Goal: Book appointment/travel/reservation

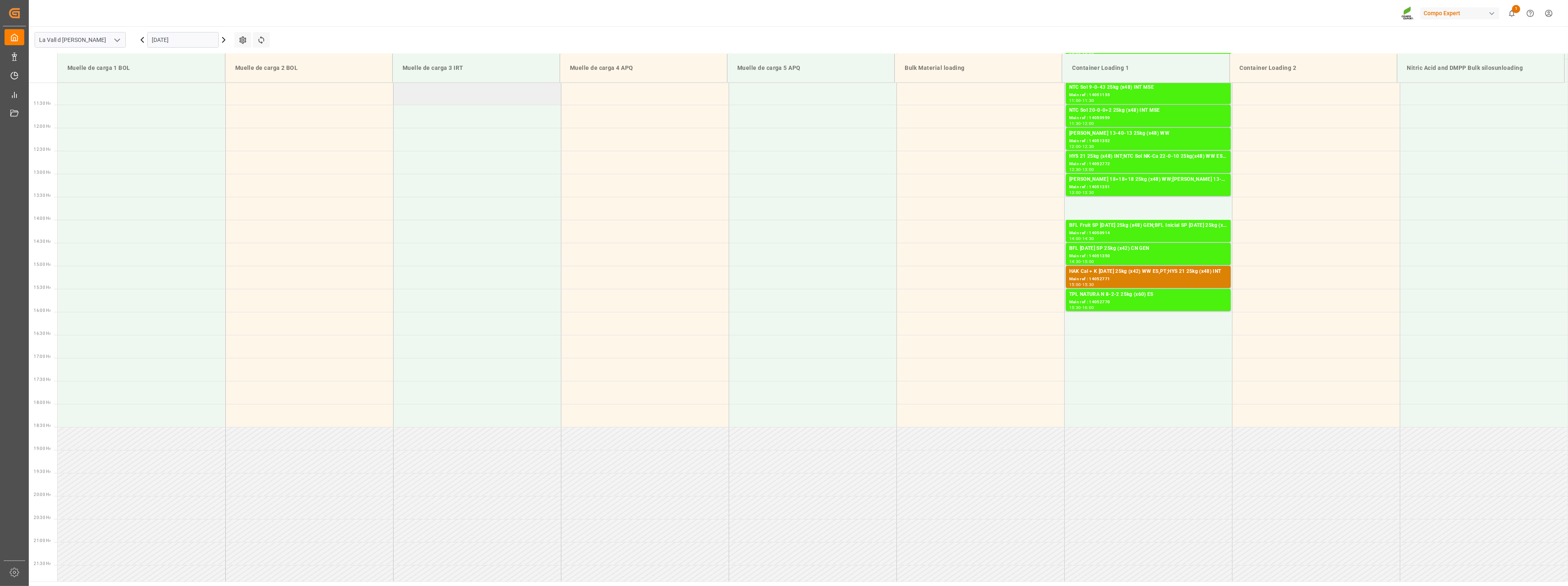
scroll to position [377, 0]
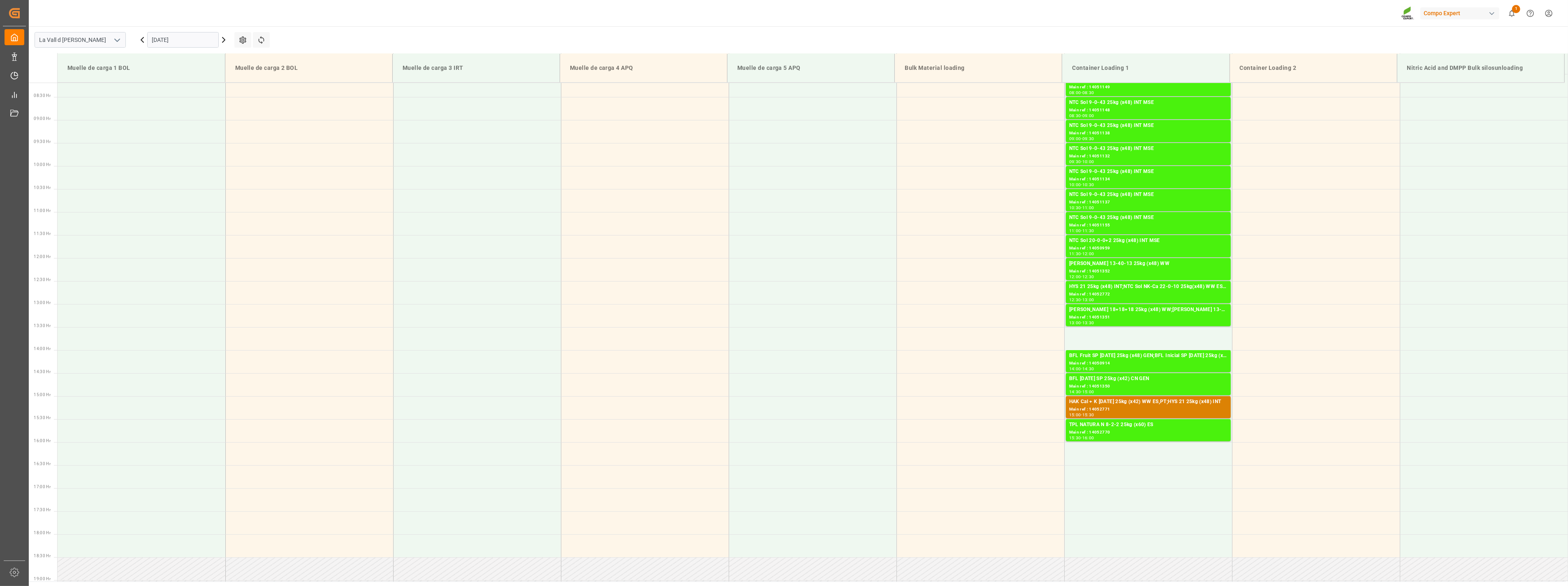
click at [185, 40] on input "[DATE]" at bounding box center [183, 40] width 72 height 16
click at [257, 59] on button "Next Month" at bounding box center [258, 59] width 5 height 5
click at [222, 105] on span "10" at bounding box center [222, 105] width 5 height 5
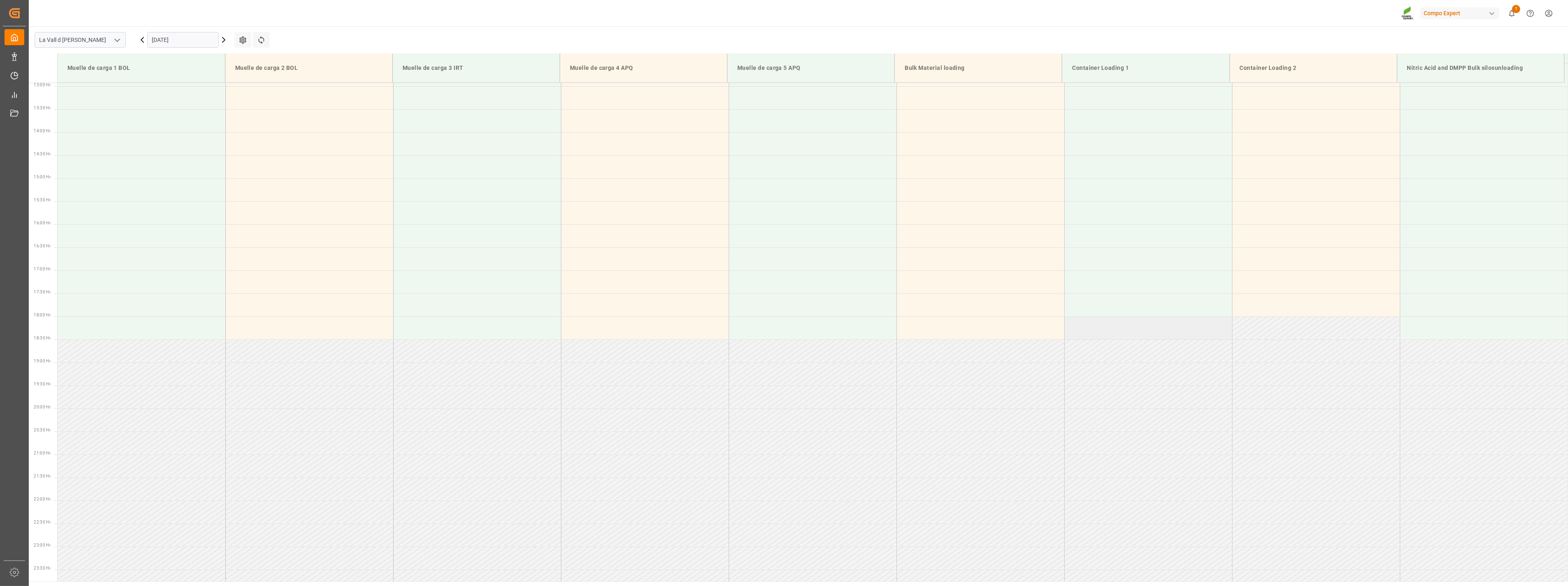
scroll to position [605, 0]
click at [186, 43] on input "[DATE]" at bounding box center [183, 40] width 72 height 16
click at [170, 121] on div "14" at bounding box center [174, 122] width 10 height 10
click at [184, 36] on input "[DATE]" at bounding box center [183, 40] width 72 height 16
click at [192, 122] on span "15" at bounding box center [189, 121] width 5 height 5
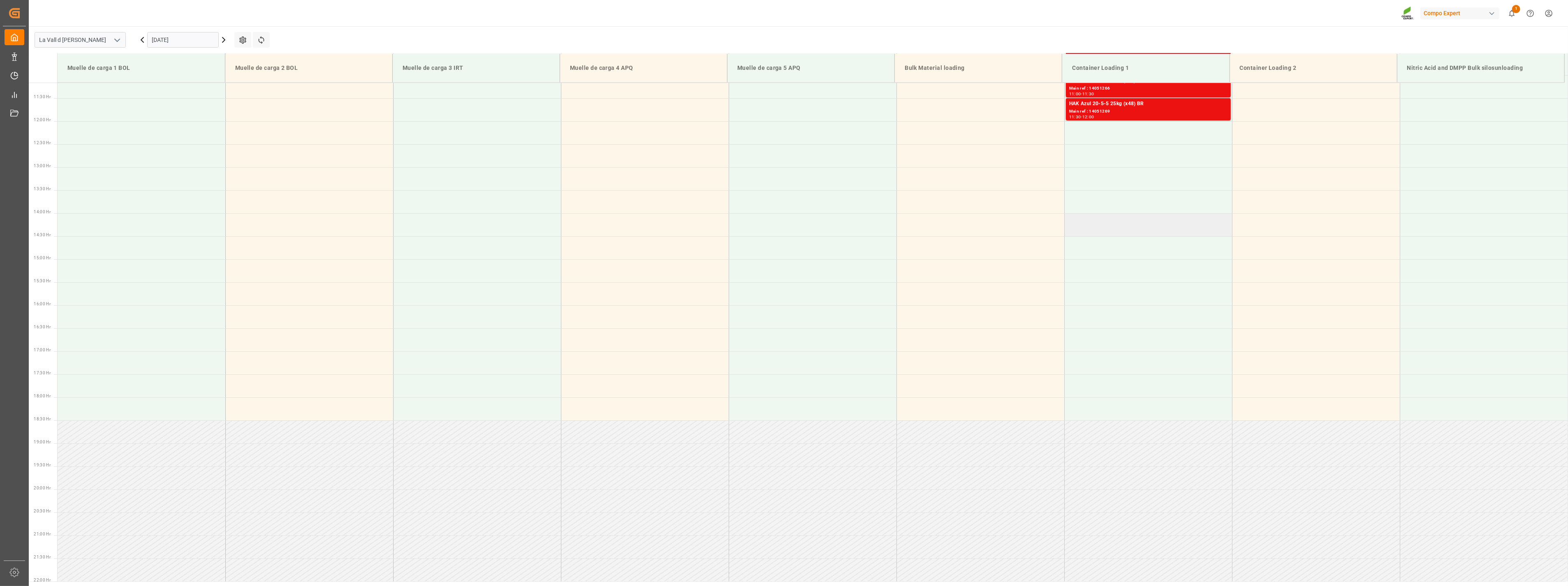
scroll to position [377, 0]
